Goal: Download file/media

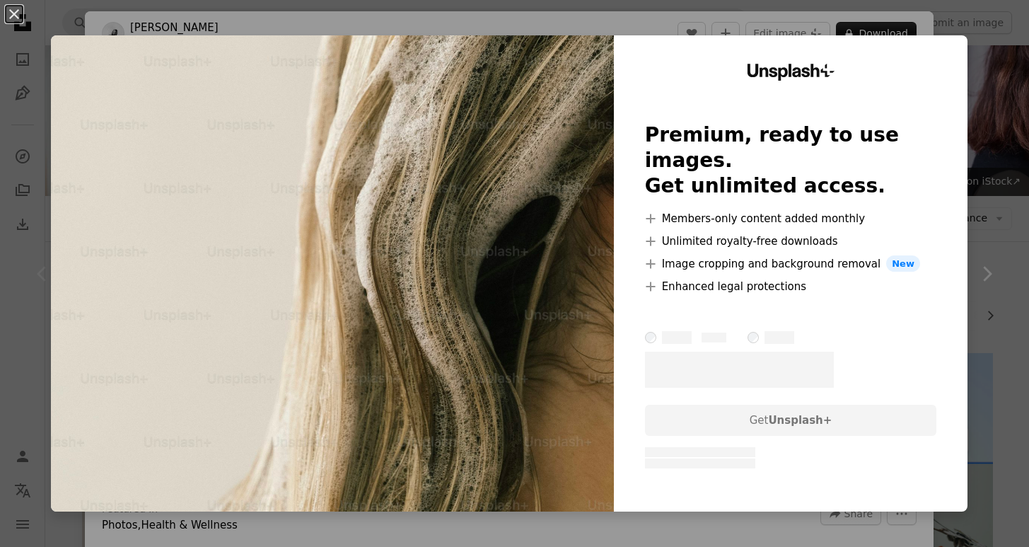
scroll to position [280, 0]
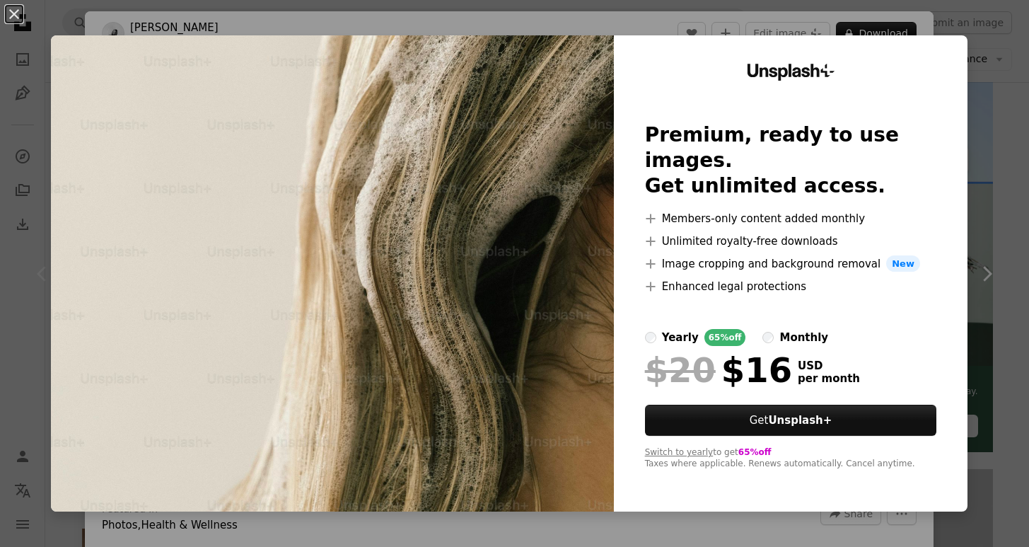
click at [981, 117] on div "An X shape Unsplash+ Premium, ready to use images. Get unlimited access. A plus…" at bounding box center [514, 273] width 1029 height 547
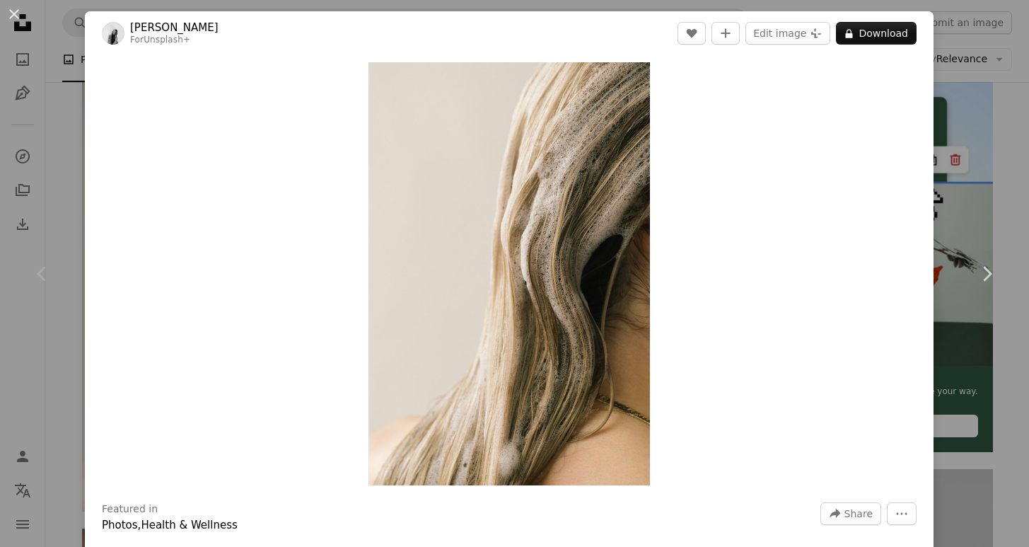
click at [1018, 143] on div "An X shape Chevron left Chevron right [PERSON_NAME] For Unsplash+ A heart A plu…" at bounding box center [514, 273] width 1029 height 547
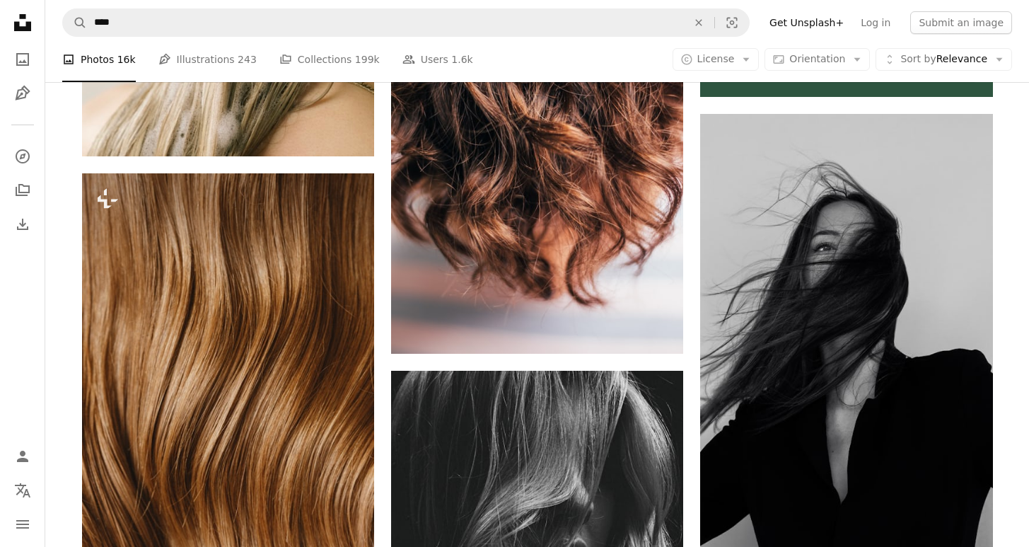
scroll to position [615, 0]
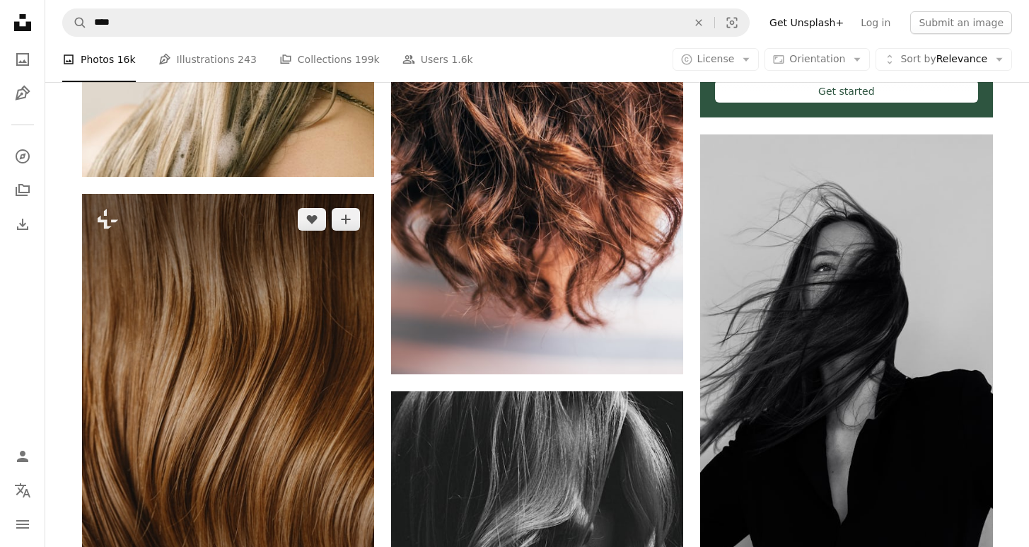
click at [297, 333] on img at bounding box center [228, 413] width 292 height 439
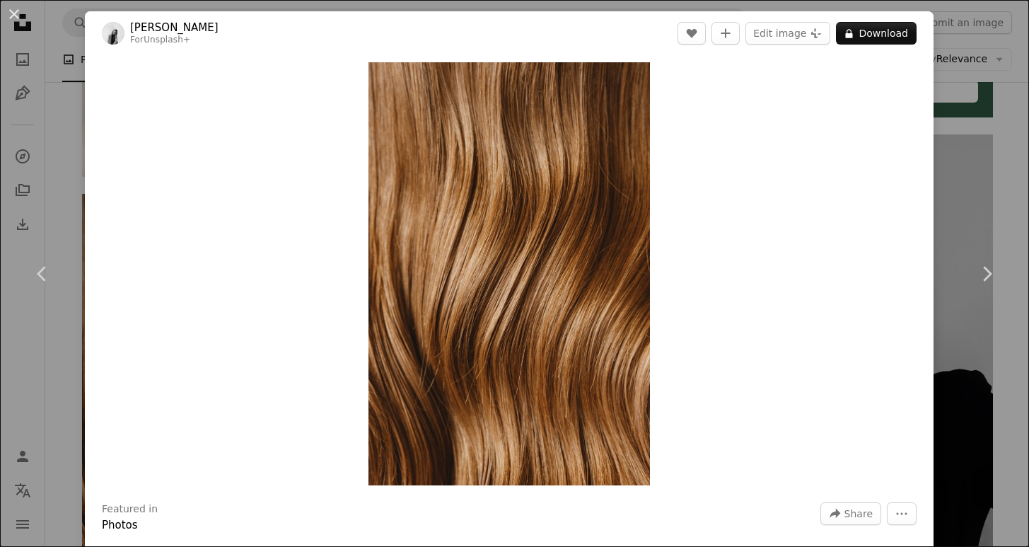
click at [59, 180] on div "An X shape Chevron left Chevron right [PERSON_NAME] For Unsplash+ A heart A plu…" at bounding box center [514, 273] width 1029 height 547
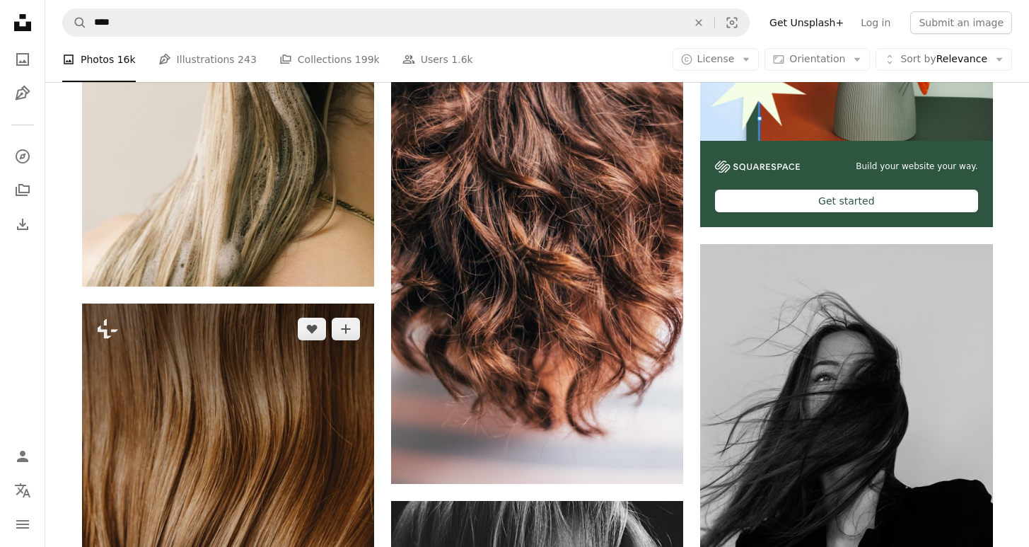
scroll to position [365, 0]
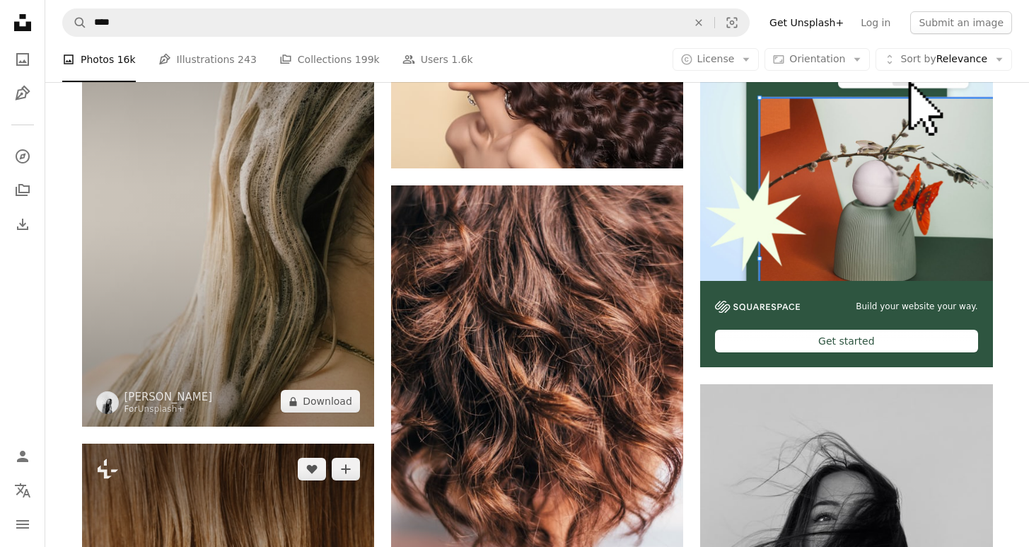
click at [260, 255] on img at bounding box center [228, 207] width 292 height 439
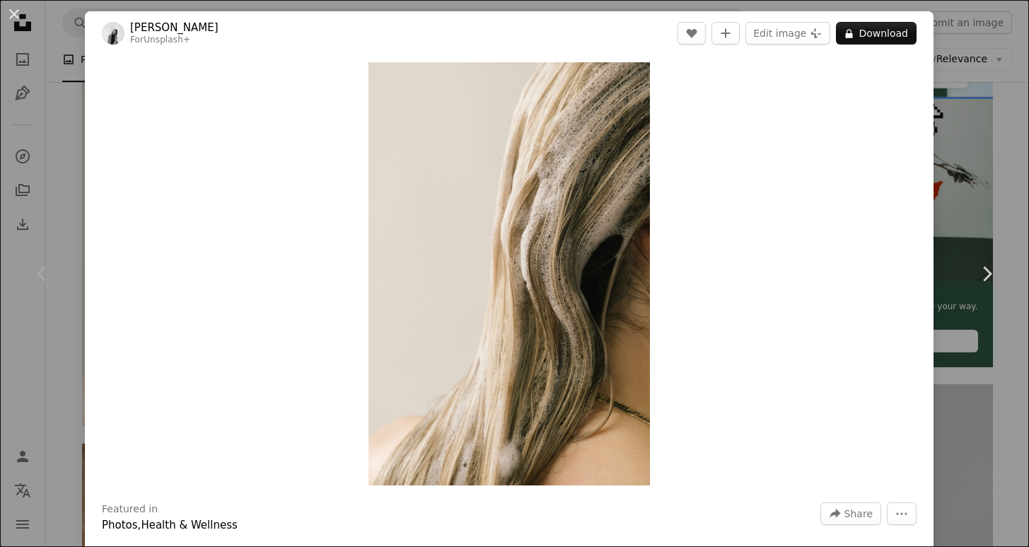
click at [988, 471] on div "An X shape Chevron left Chevron right [PERSON_NAME] For Unsplash+ A heart A plu…" at bounding box center [514, 273] width 1029 height 547
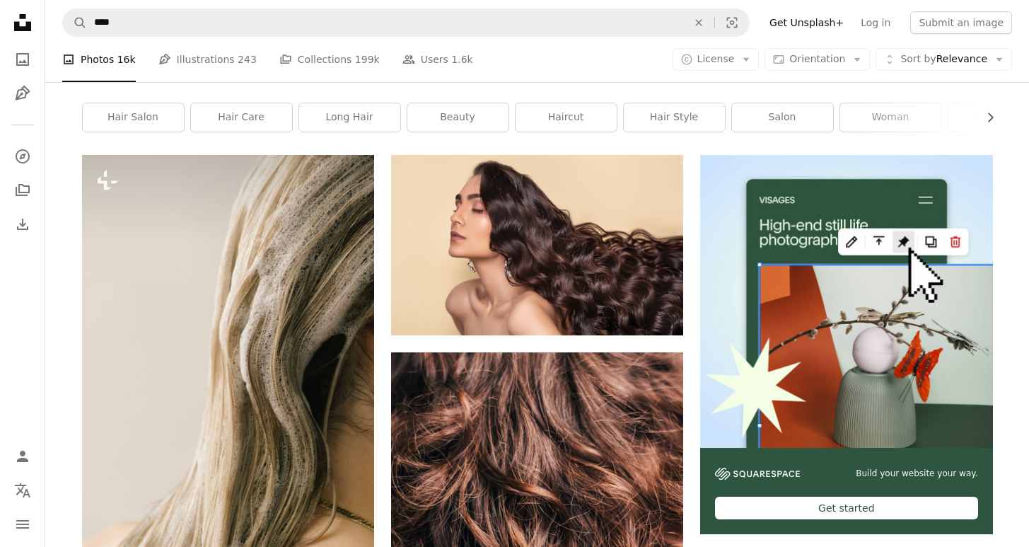
scroll to position [79, 0]
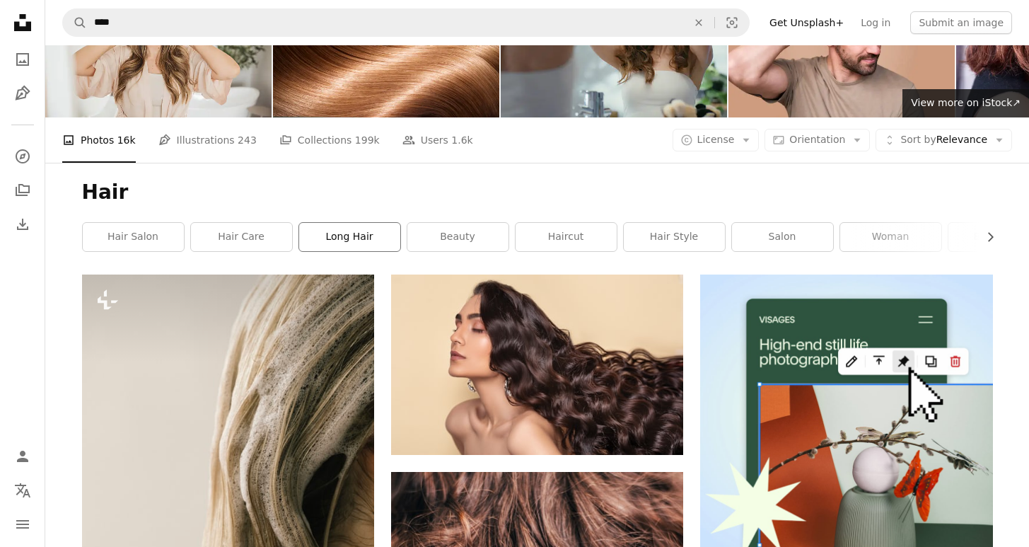
click at [369, 238] on link "long hair" at bounding box center [349, 237] width 101 height 28
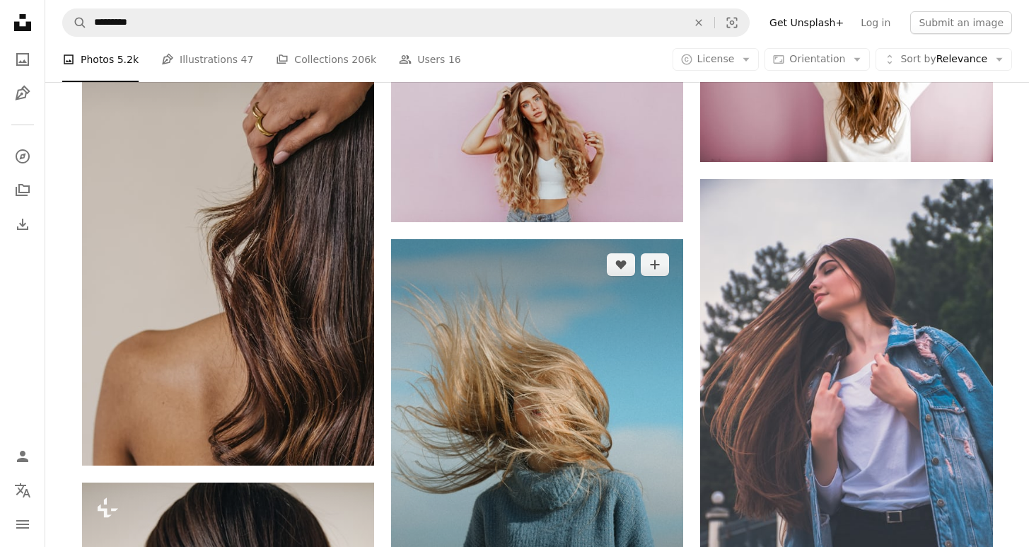
scroll to position [872, 0]
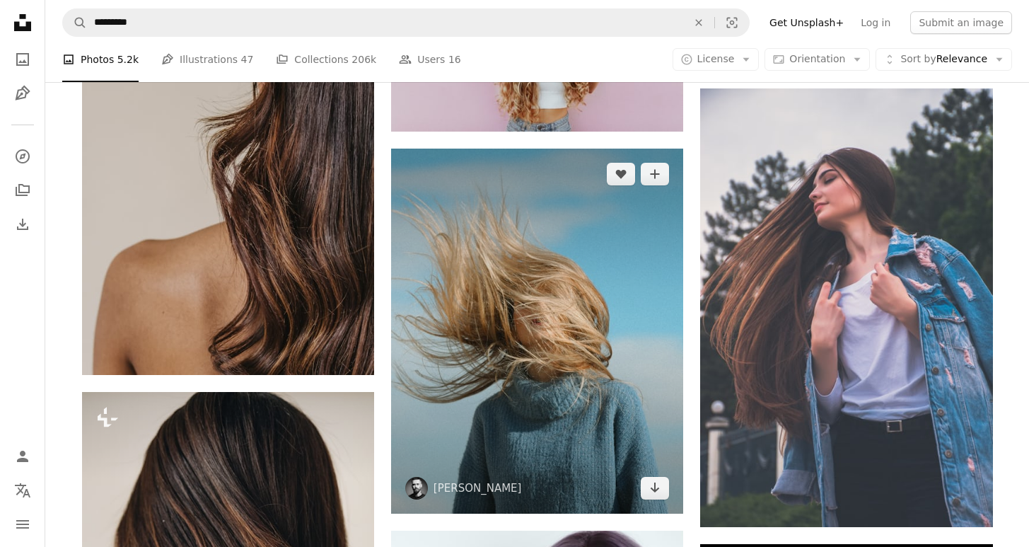
click at [601, 439] on img at bounding box center [537, 332] width 292 height 366
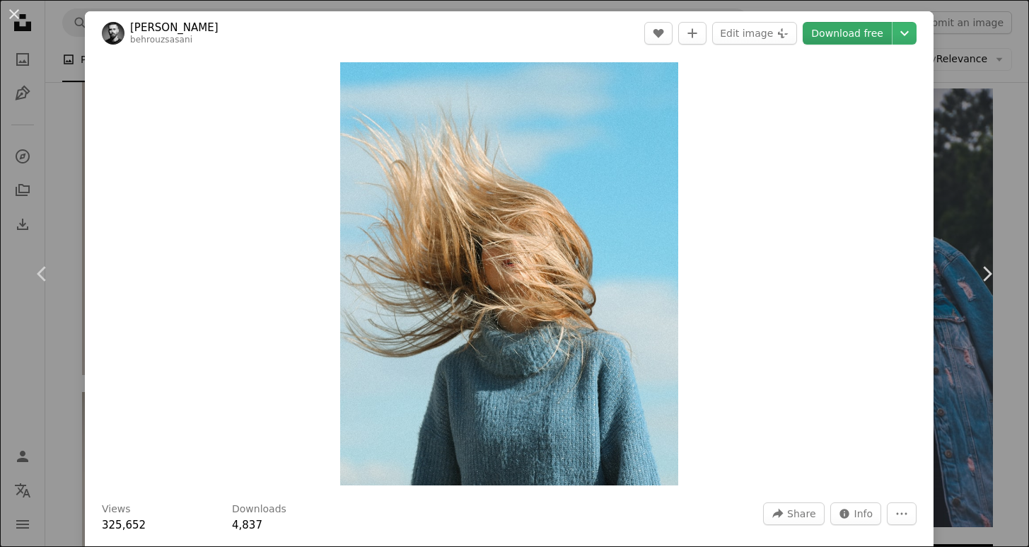
click at [846, 29] on link "Download free" at bounding box center [847, 33] width 89 height 23
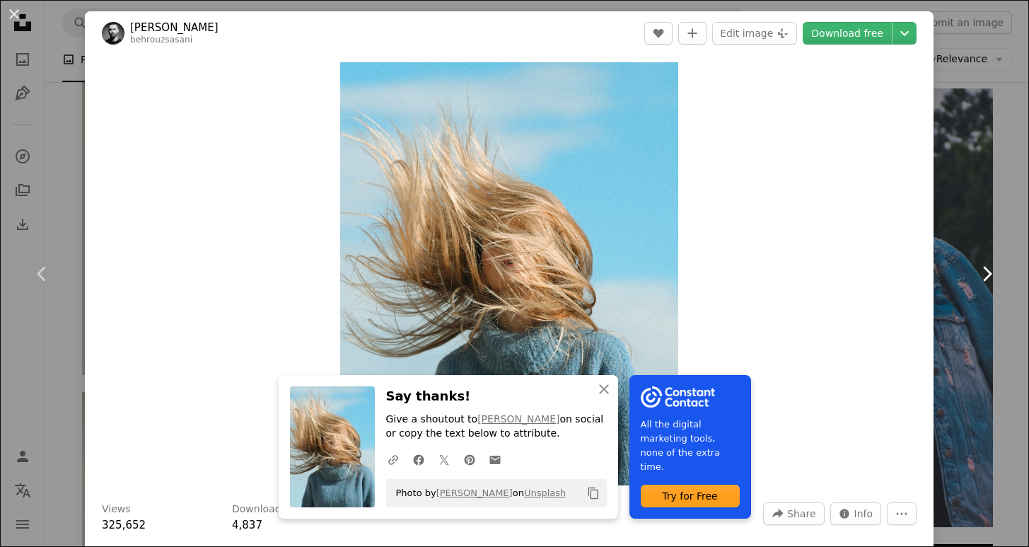
click at [1007, 331] on link "Chevron right" at bounding box center [986, 274] width 85 height 136
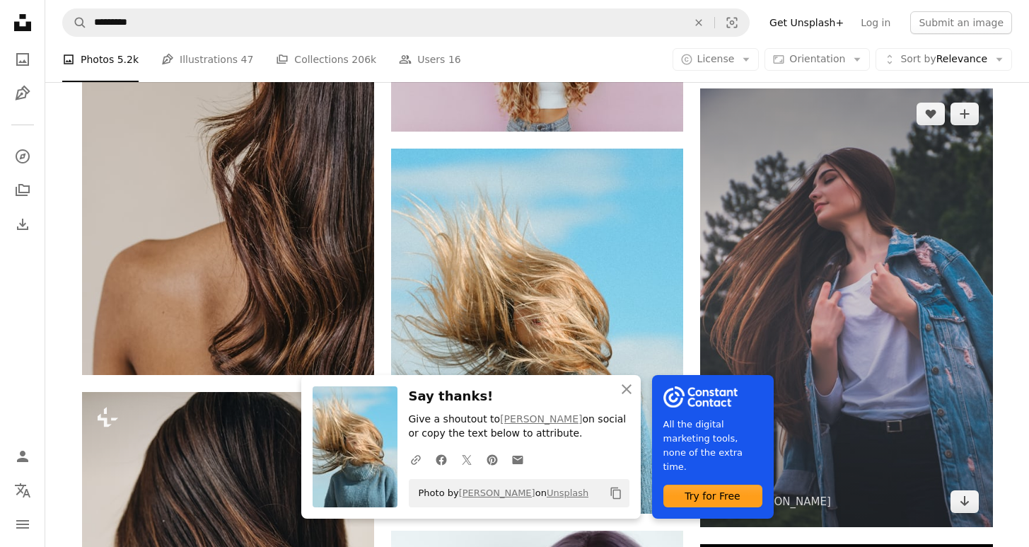
scroll to position [1203, 0]
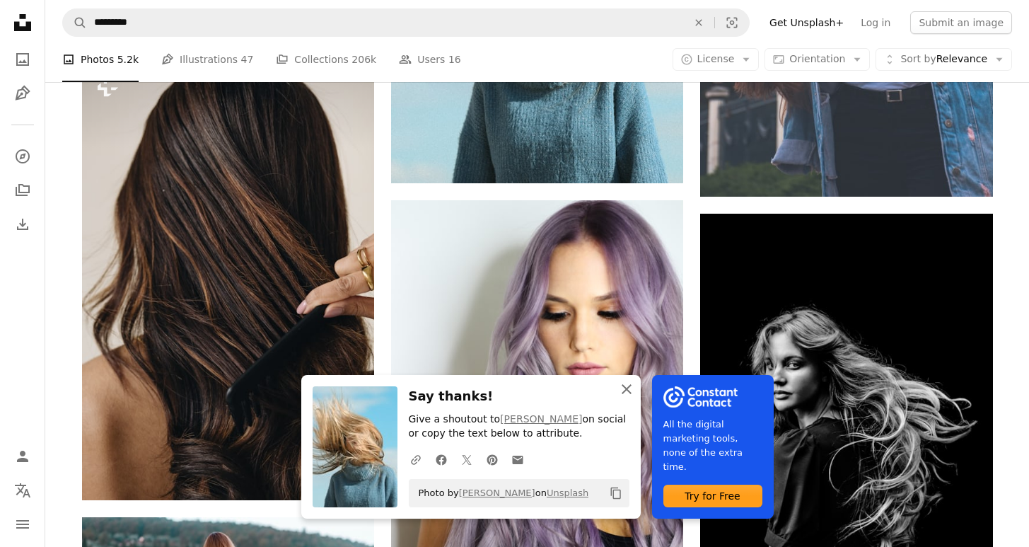
click at [628, 391] on icon "button" at bounding box center [627, 389] width 10 height 10
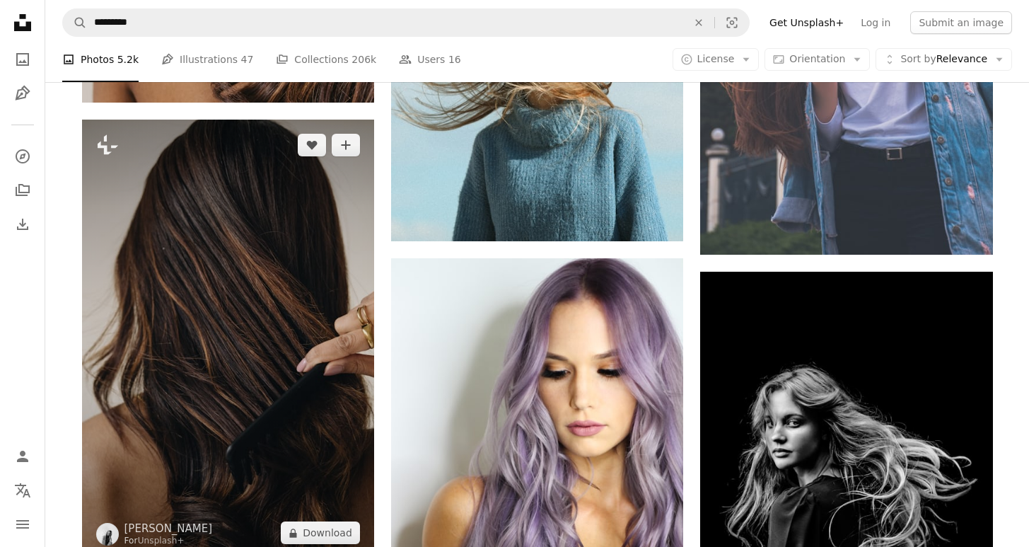
scroll to position [1141, 0]
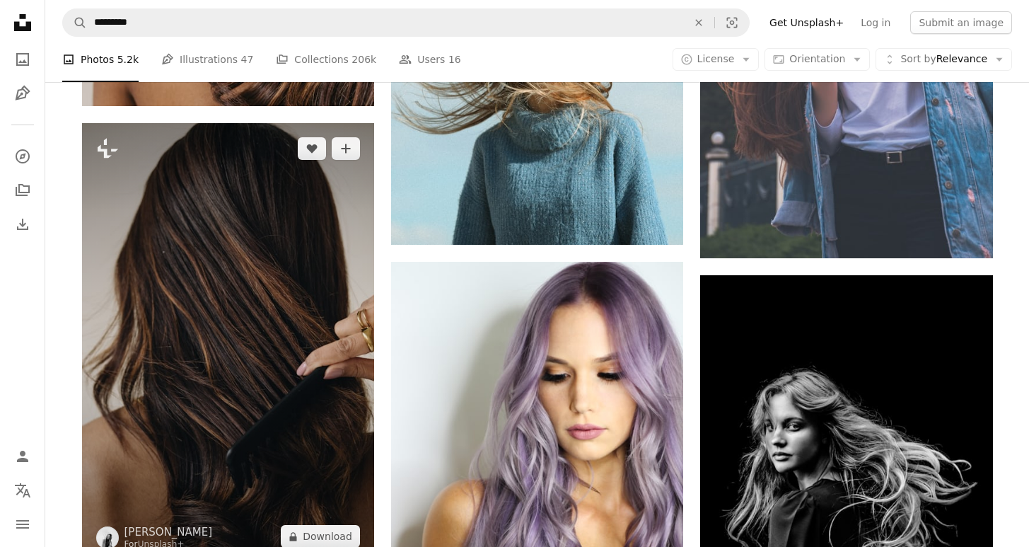
click at [252, 272] on img at bounding box center [228, 342] width 292 height 439
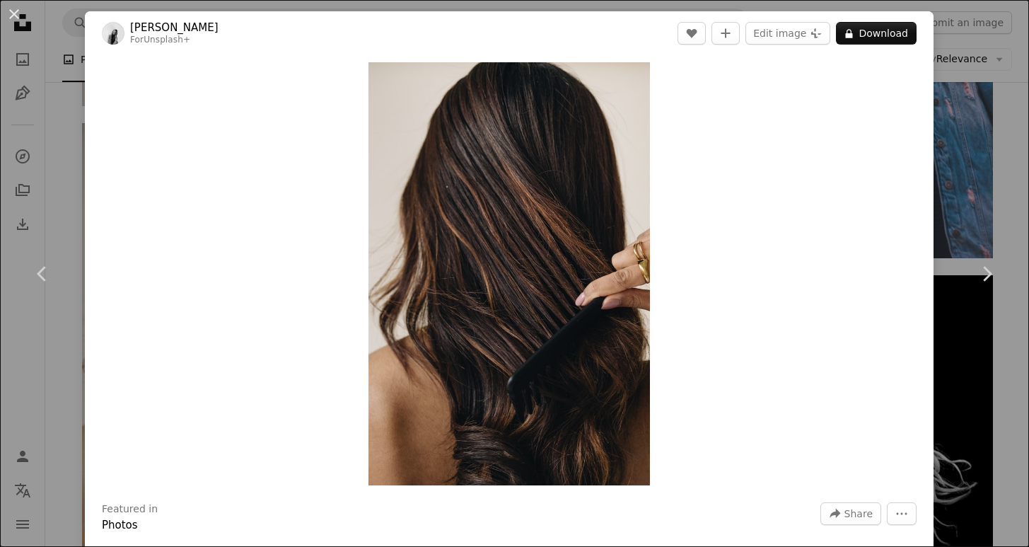
click at [1010, 424] on div "An X shape Chevron left Chevron right [PERSON_NAME] For Unsplash+ A heart A plu…" at bounding box center [514, 273] width 1029 height 547
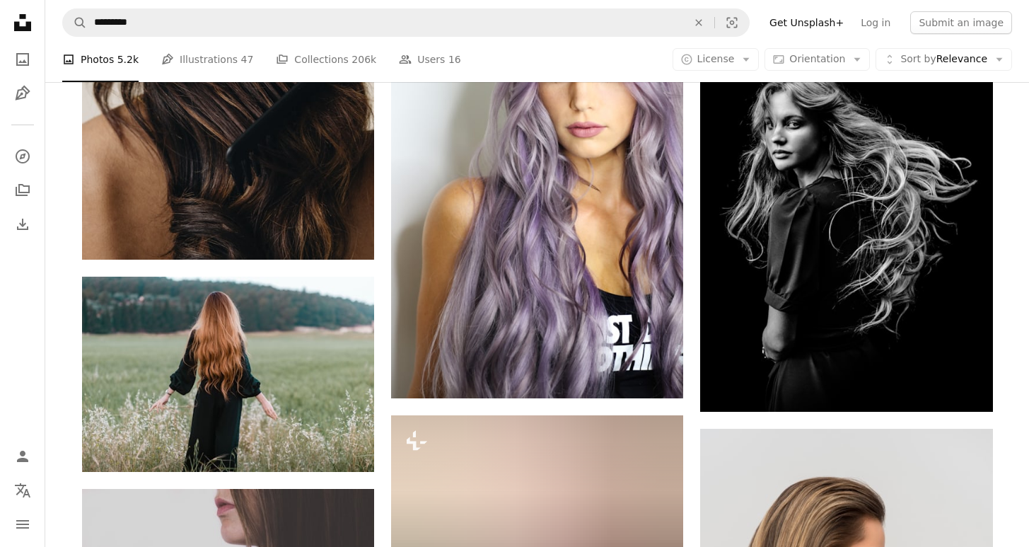
scroll to position [1631, 0]
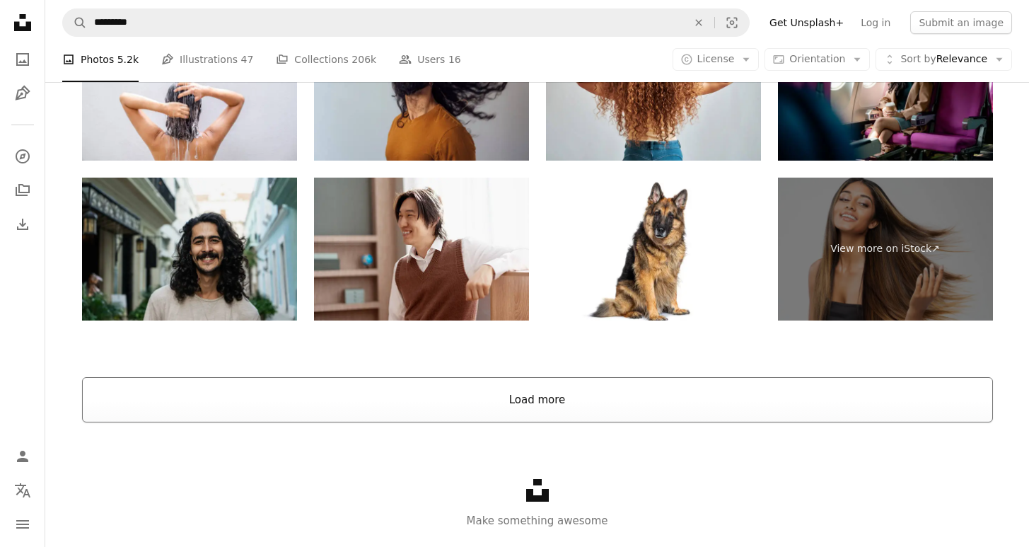
click at [530, 409] on button "Load more" at bounding box center [537, 399] width 911 height 45
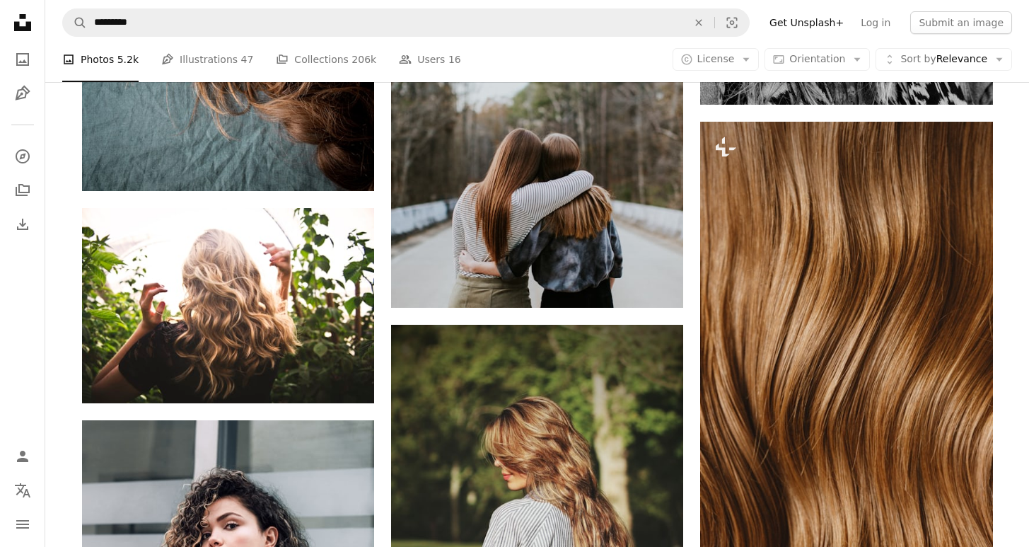
scroll to position [4672, 0]
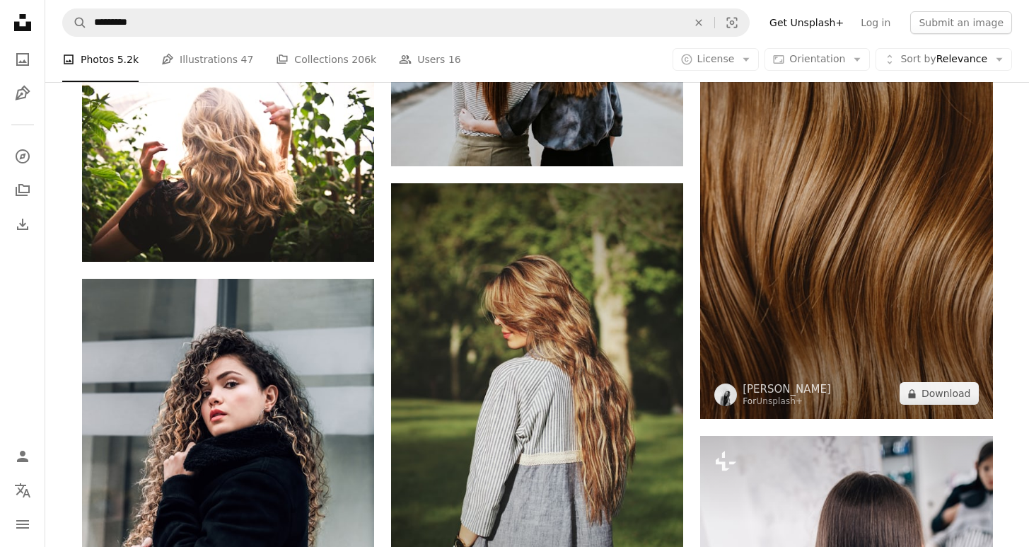
click at [849, 314] on img at bounding box center [846, 199] width 292 height 439
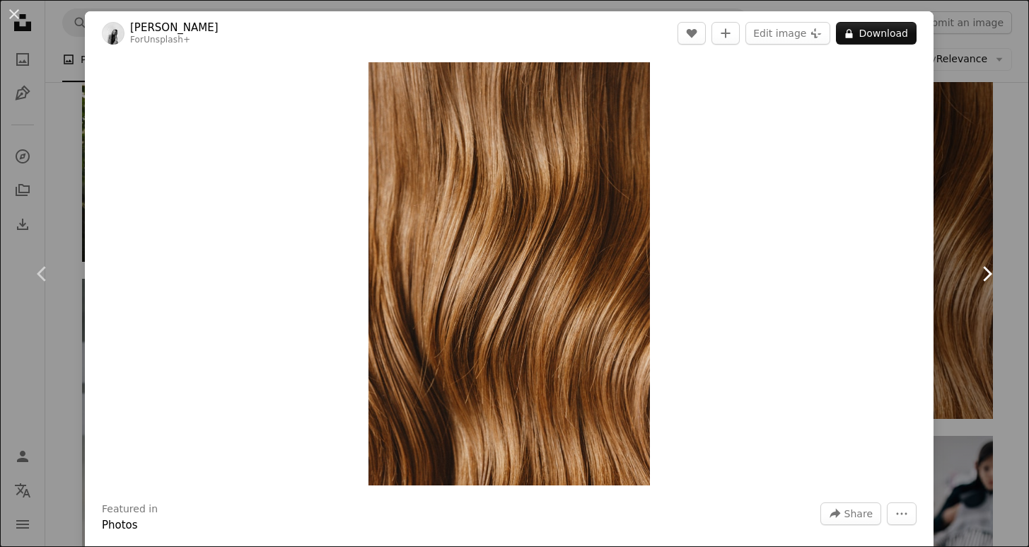
click at [997, 317] on link "Chevron right" at bounding box center [986, 274] width 85 height 136
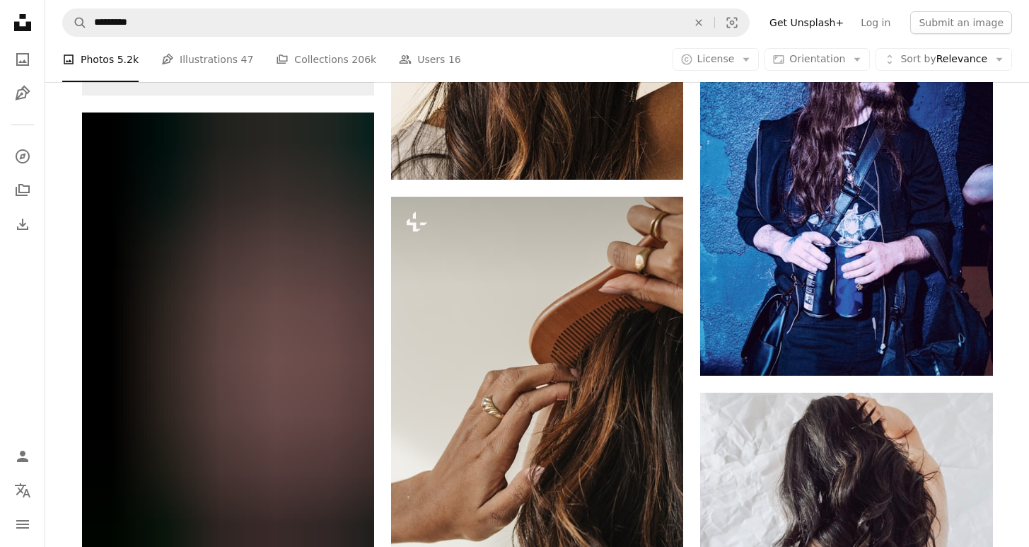
scroll to position [9511, 0]
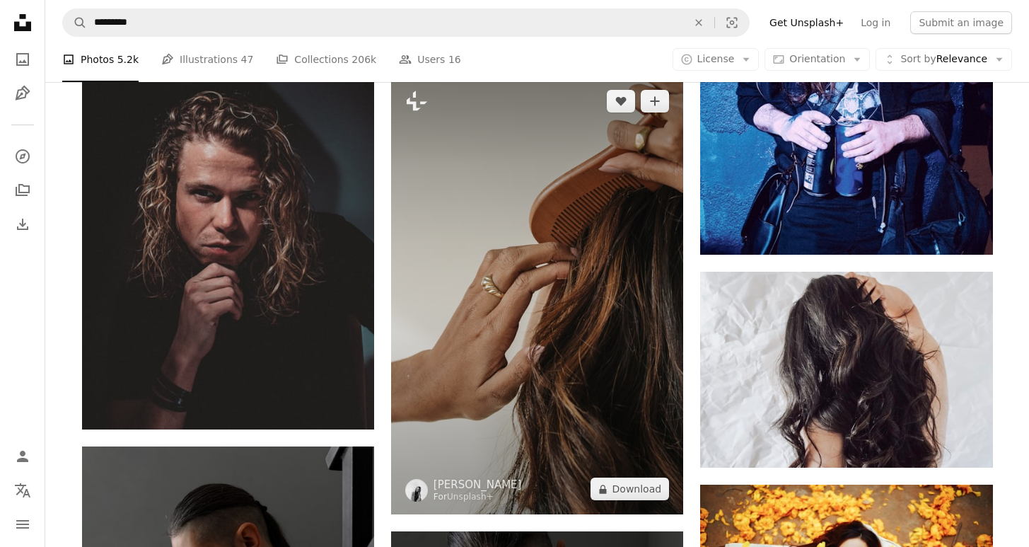
click at [605, 403] on img at bounding box center [537, 295] width 292 height 439
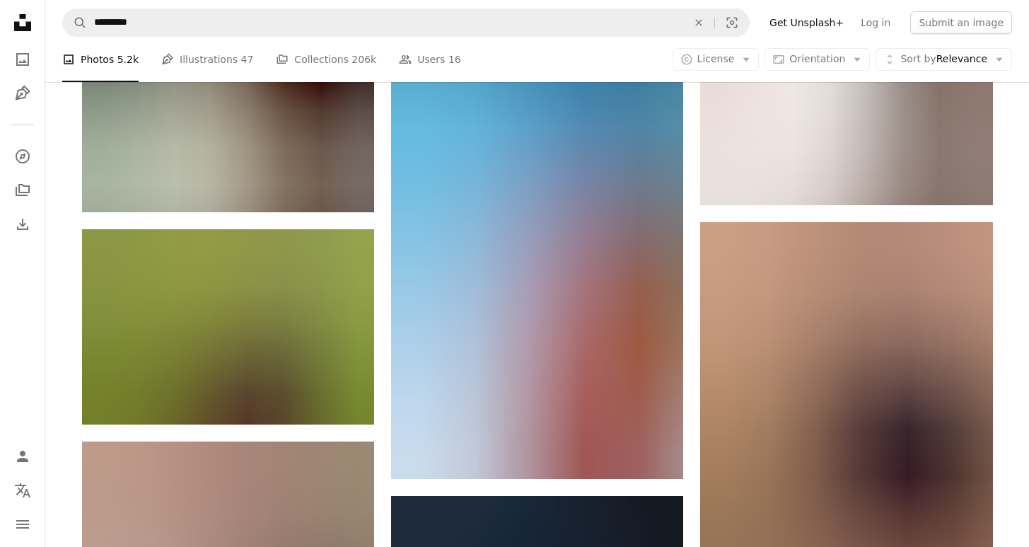
scroll to position [13951, 0]
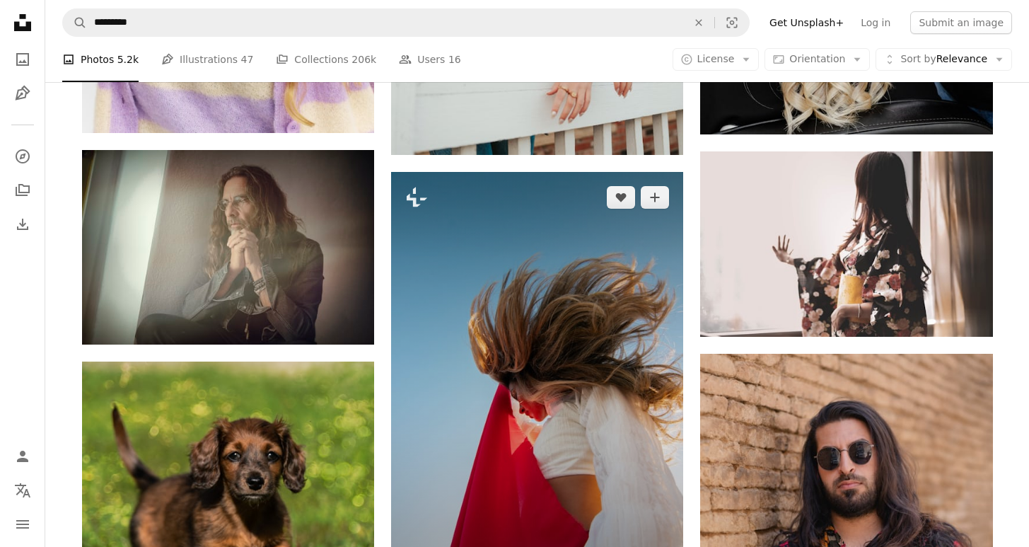
click at [571, 405] on img at bounding box center [537, 391] width 292 height 439
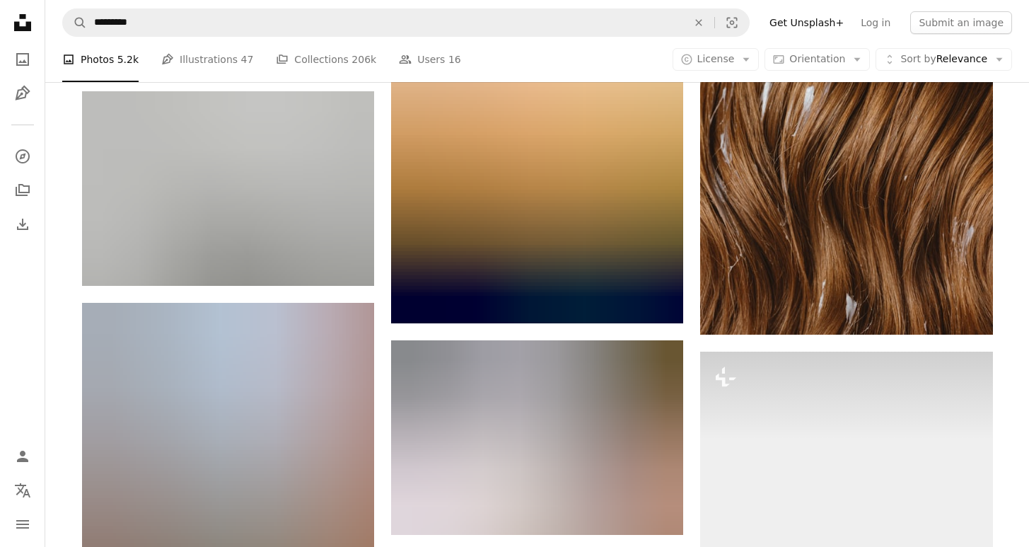
scroll to position [21629, 0]
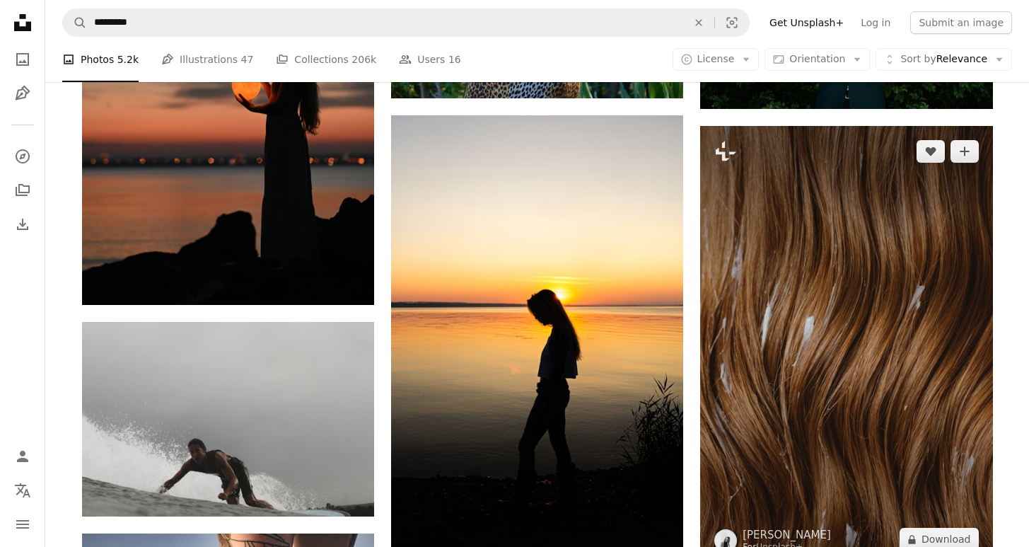
click at [831, 396] on img at bounding box center [846, 345] width 292 height 439
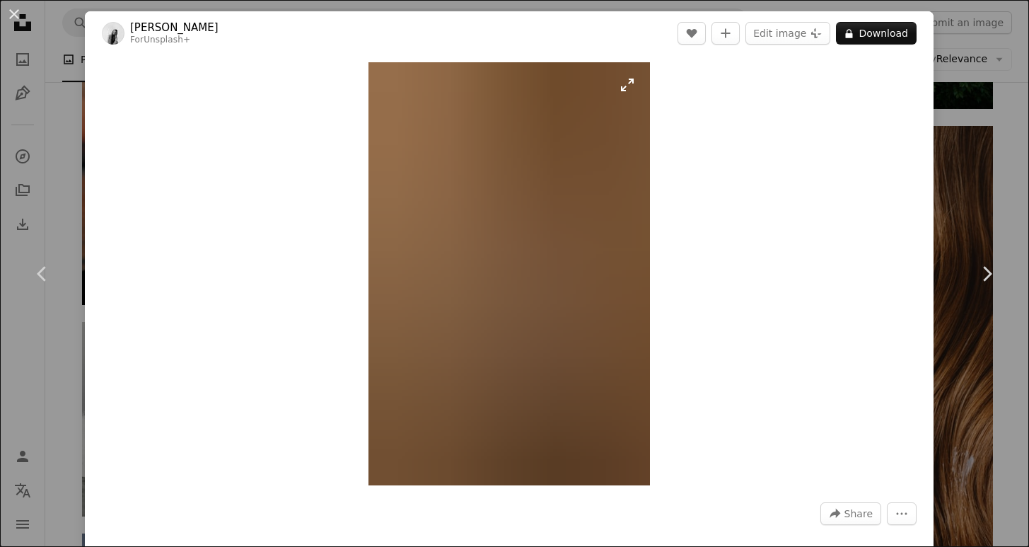
scroll to position [541, 0]
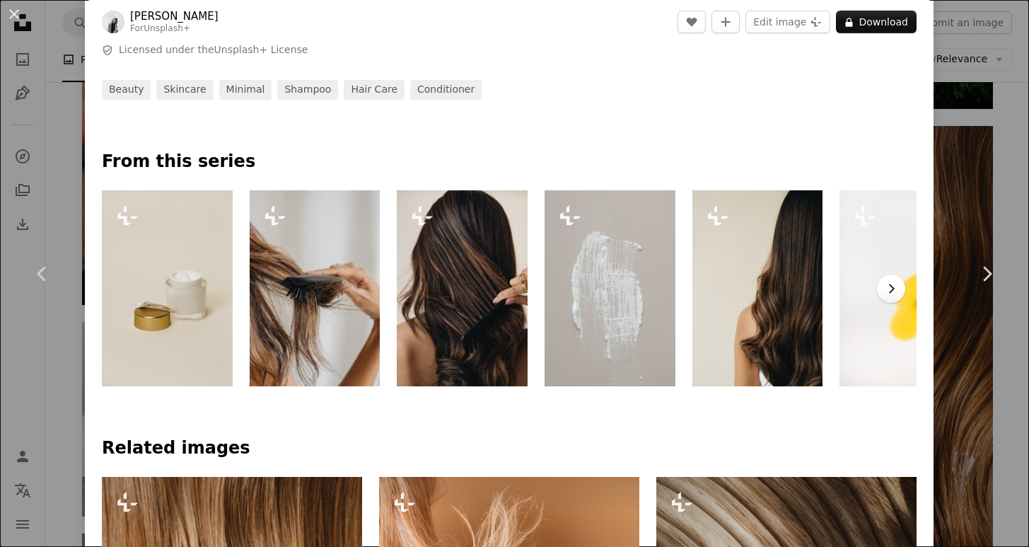
click at [898, 290] on icon "Chevron right" at bounding box center [891, 289] width 14 height 14
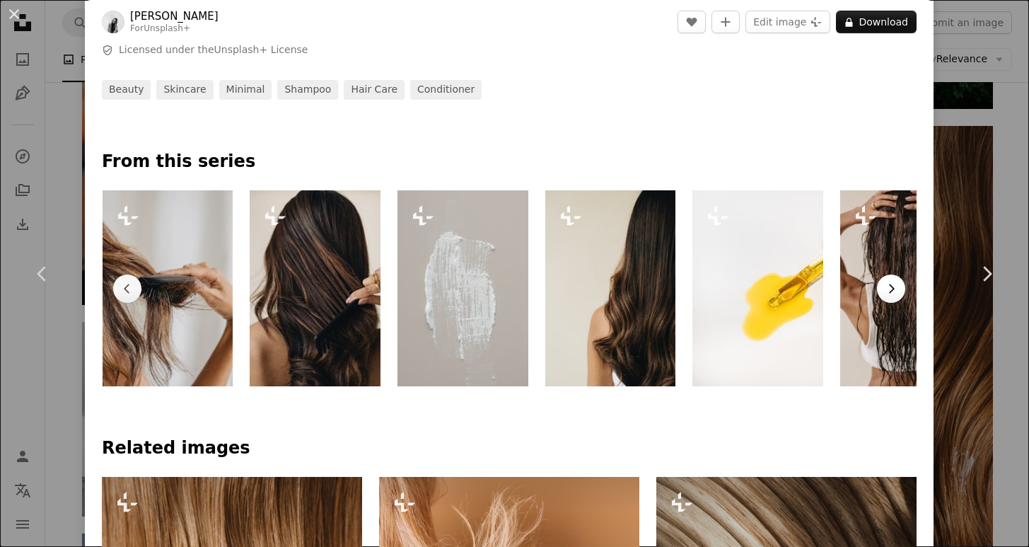
click at [898, 290] on icon "Chevron right" at bounding box center [891, 289] width 14 height 14
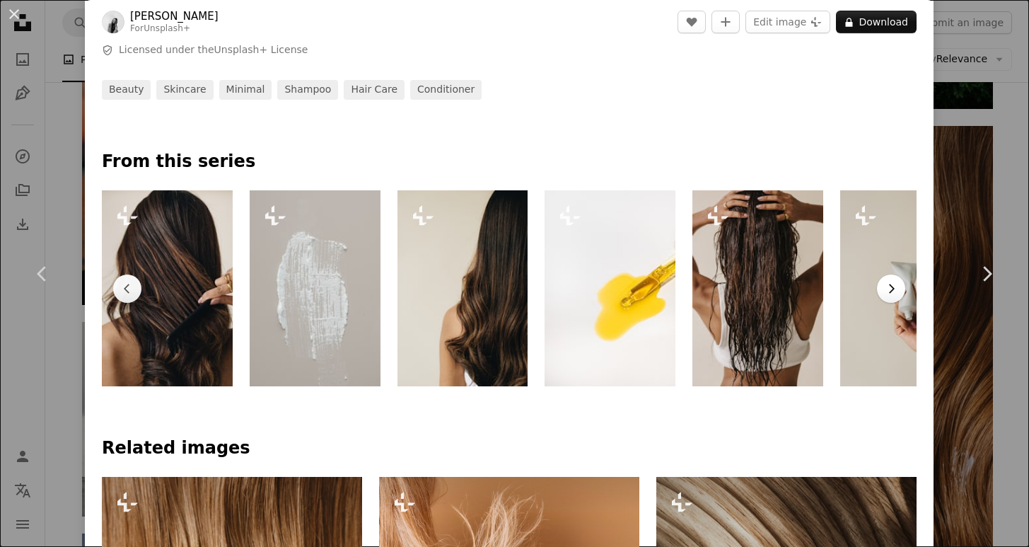
click at [898, 290] on icon "Chevron right" at bounding box center [891, 289] width 14 height 14
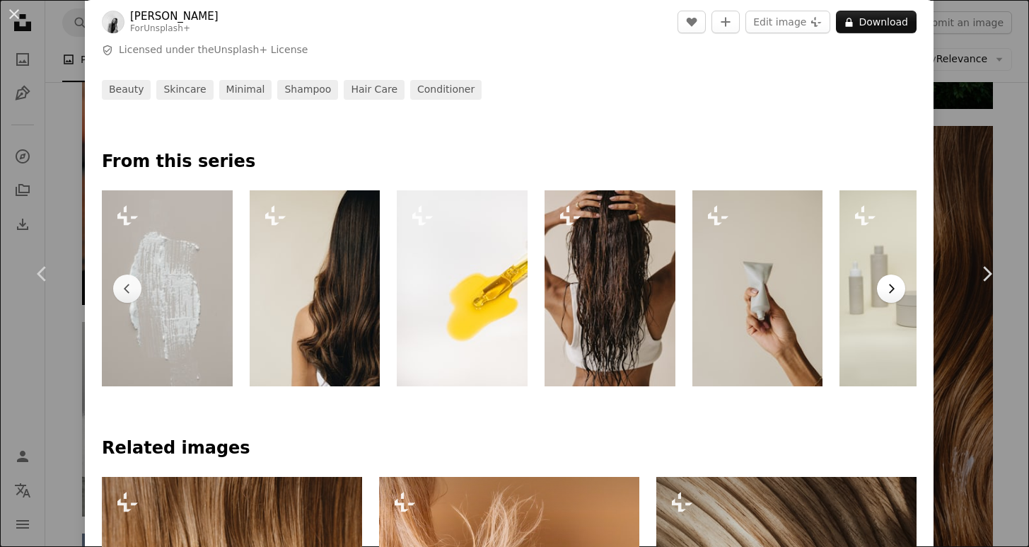
click at [898, 290] on icon "Chevron right" at bounding box center [891, 289] width 14 height 14
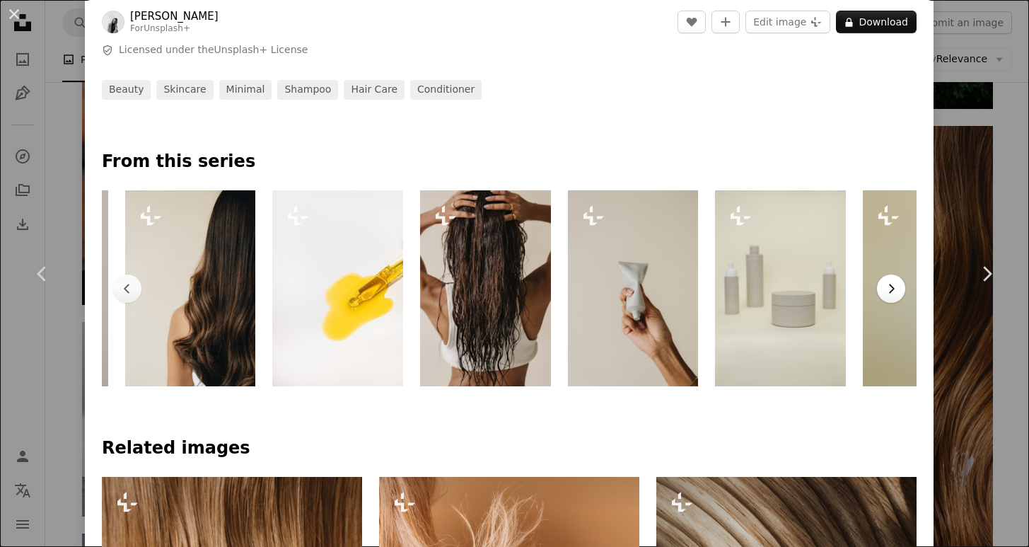
scroll to position [0, 633]
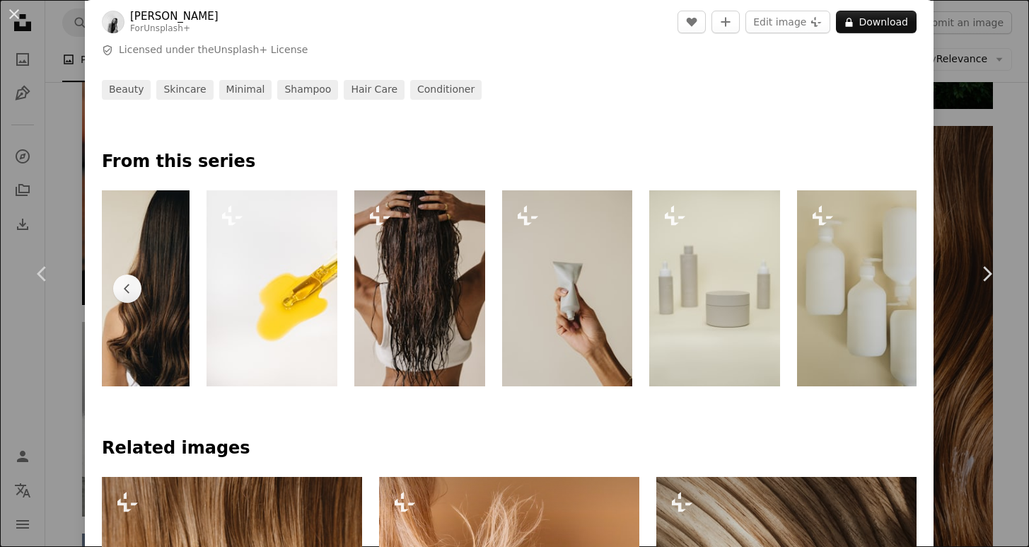
click at [461, 349] on img at bounding box center [419, 288] width 131 height 196
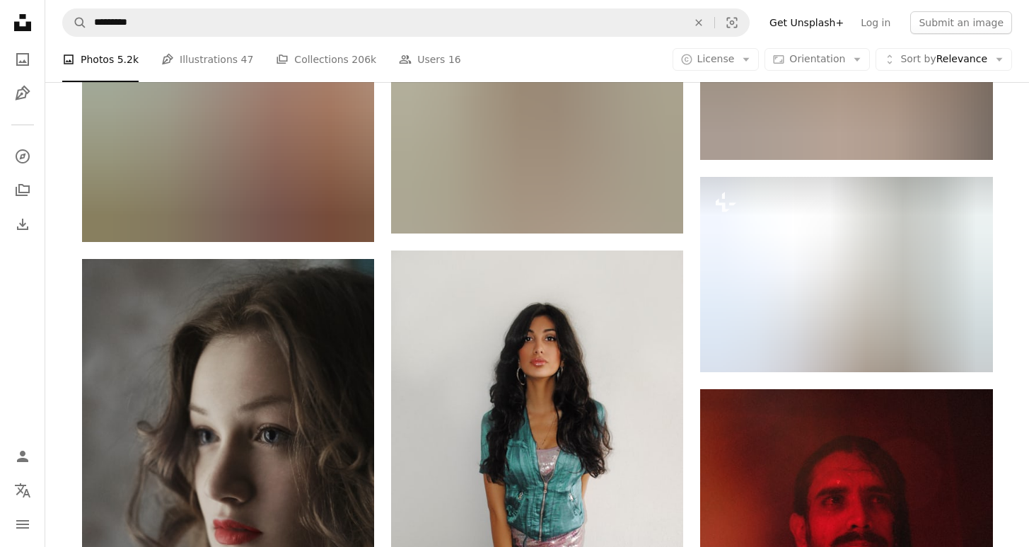
scroll to position [42400, 0]
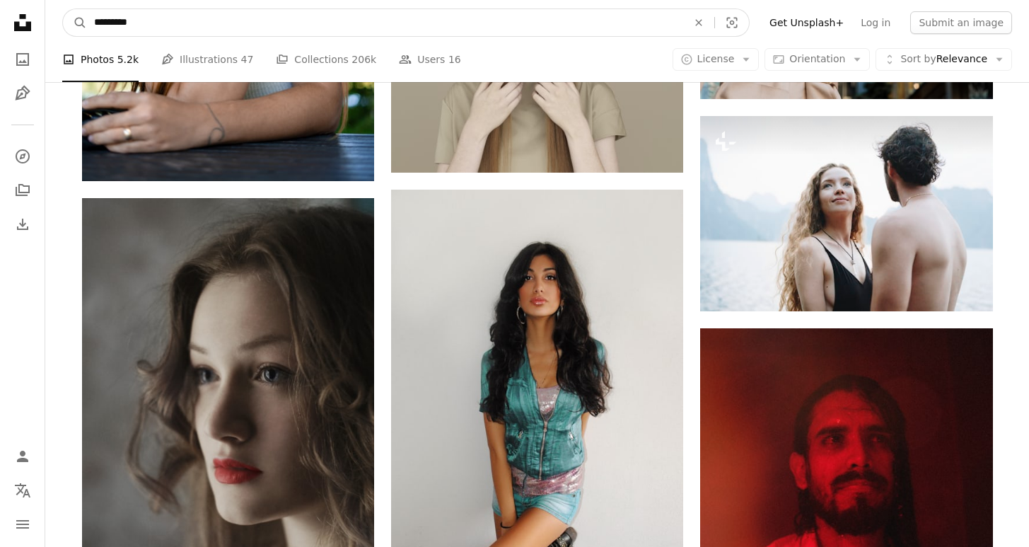
click at [231, 18] on input "*********" at bounding box center [385, 22] width 596 height 27
type input "**********"
click at [63, 9] on button "A magnifying glass" at bounding box center [75, 22] width 24 height 27
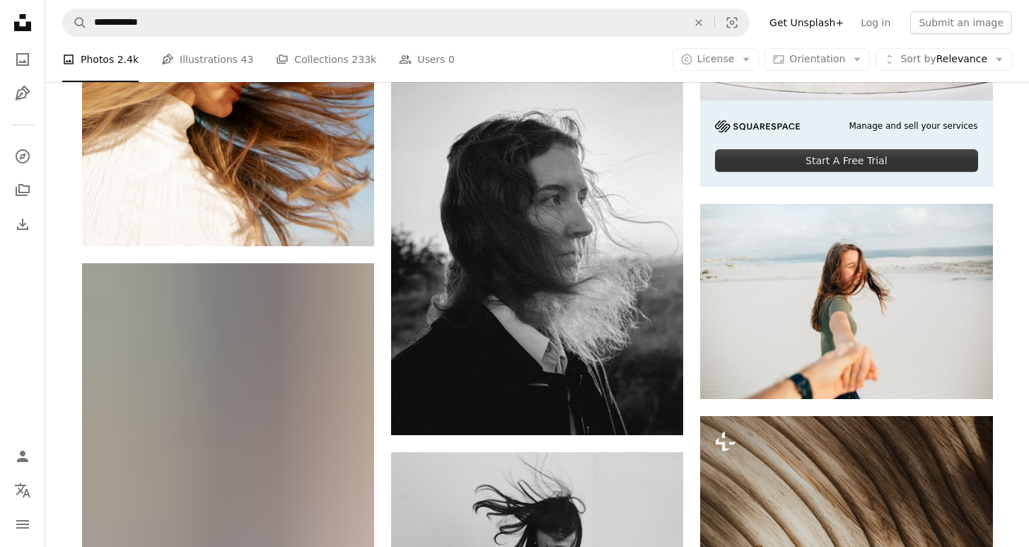
scroll to position [378, 0]
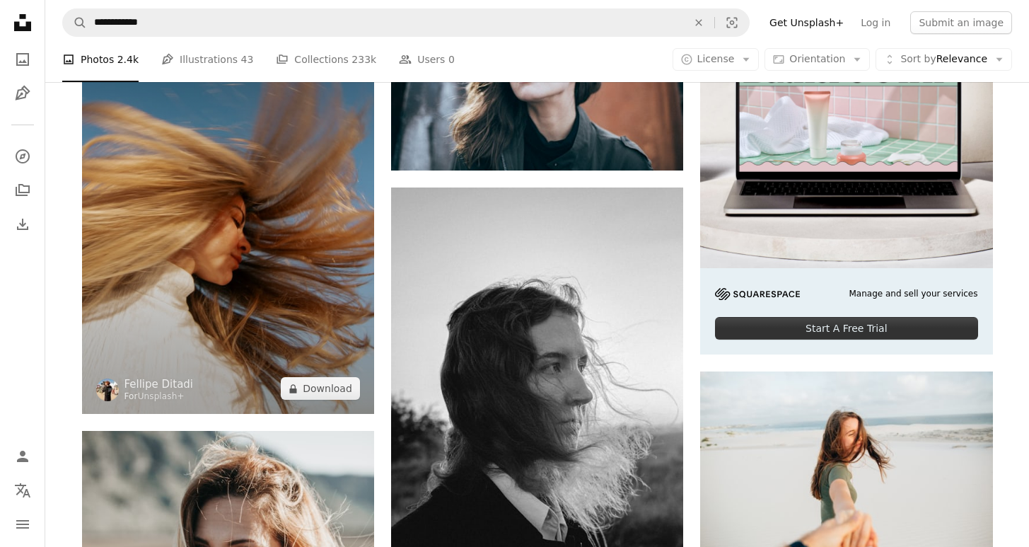
click at [298, 272] on img at bounding box center [228, 194] width 292 height 439
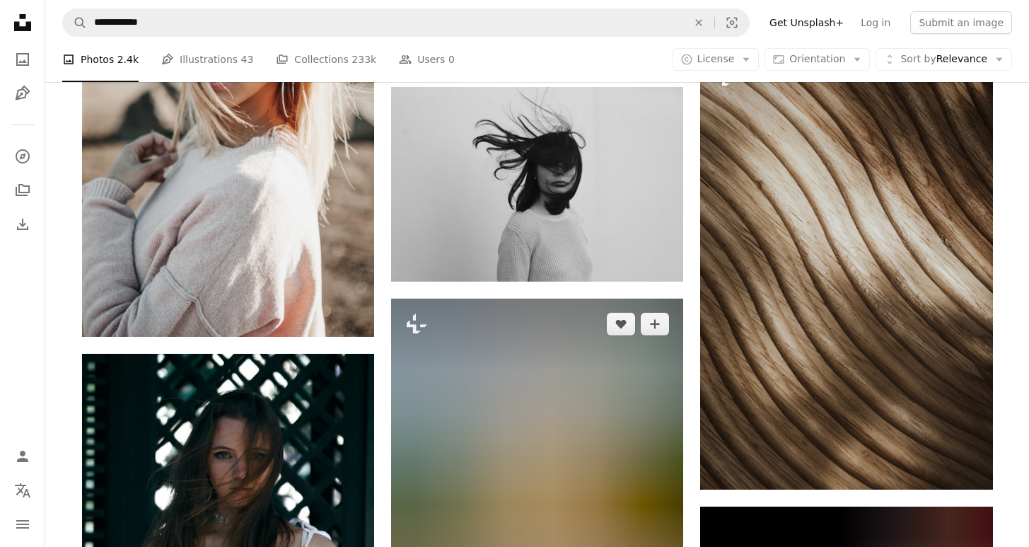
scroll to position [848, 0]
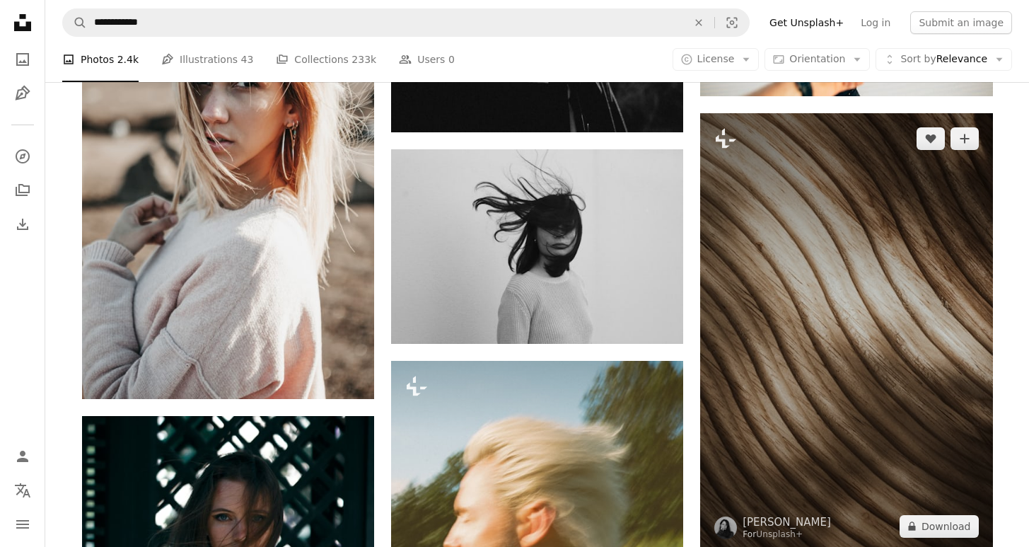
click at [890, 380] on img at bounding box center [846, 332] width 292 height 439
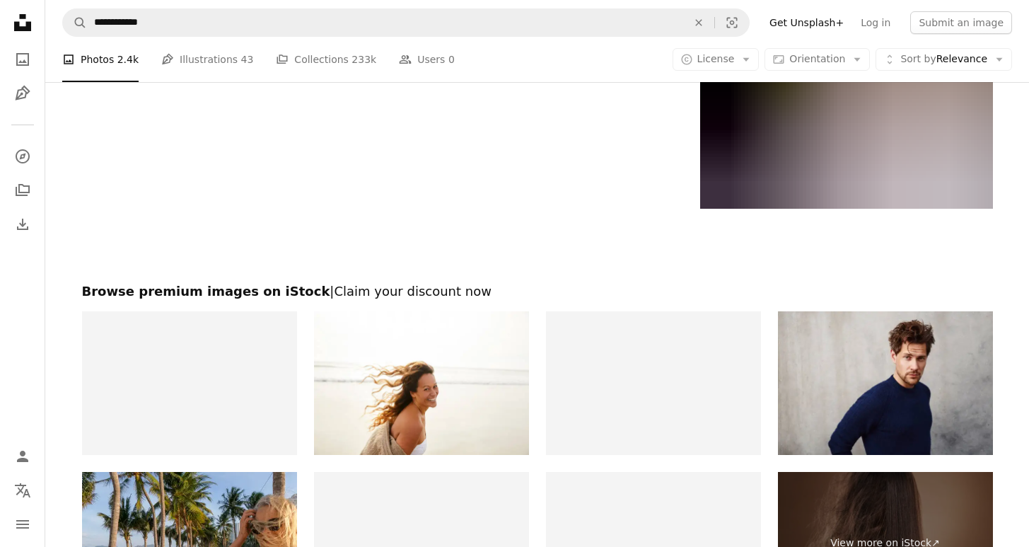
scroll to position [3099, 0]
